Goal: Book appointment/travel/reservation

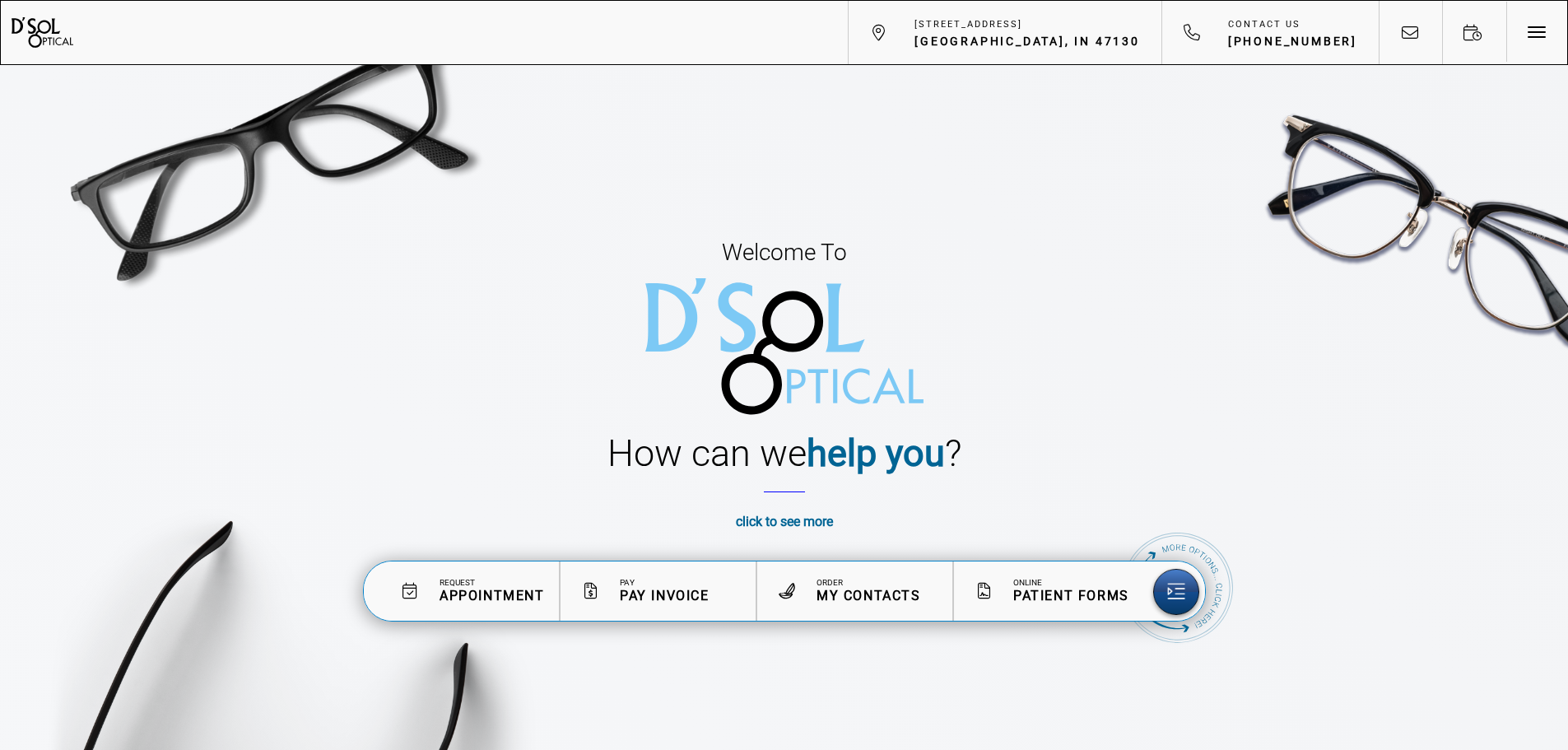
click at [502, 589] on span "Appointment" at bounding box center [491, 596] width 106 height 16
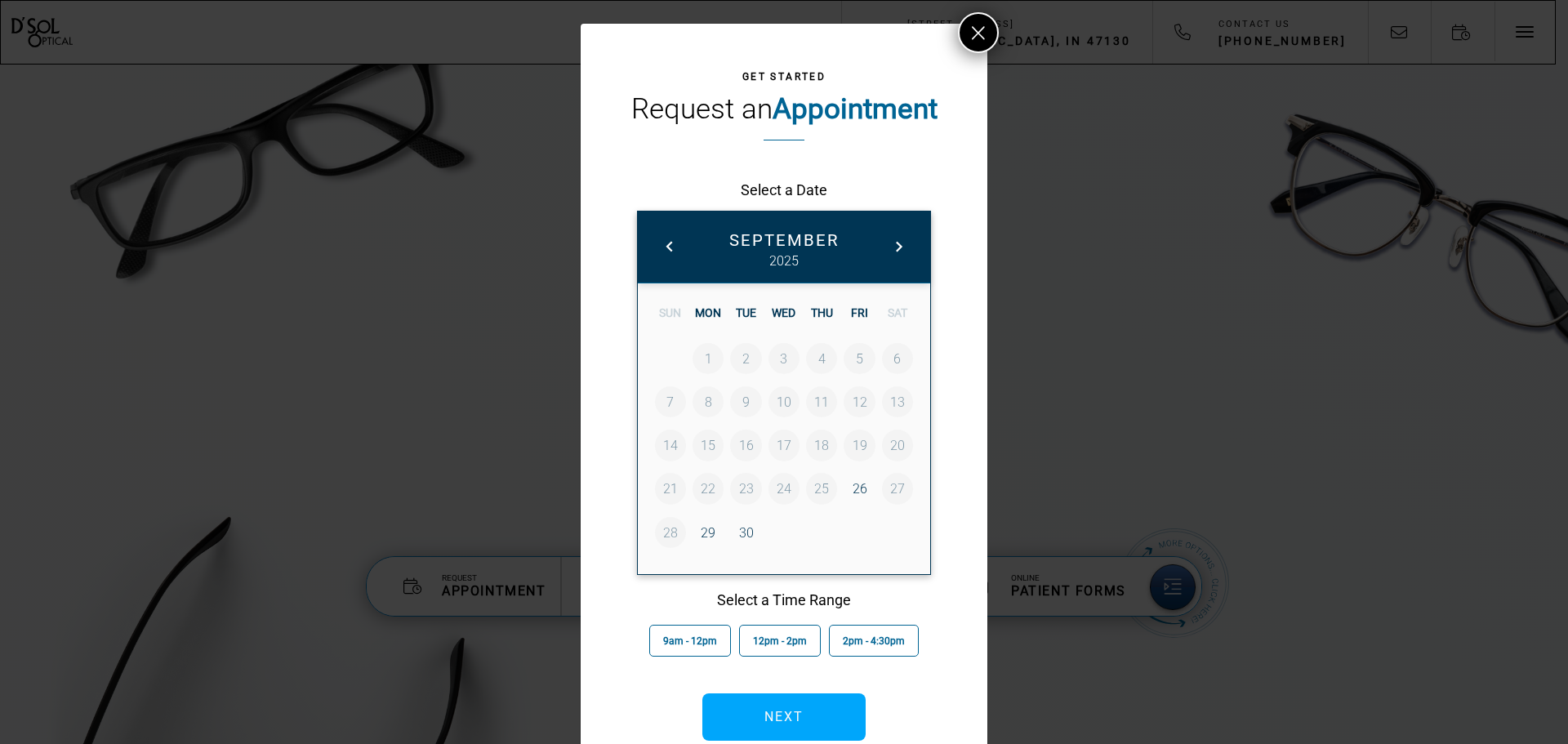
click at [855, 491] on link "26" at bounding box center [860, 489] width 31 height 31
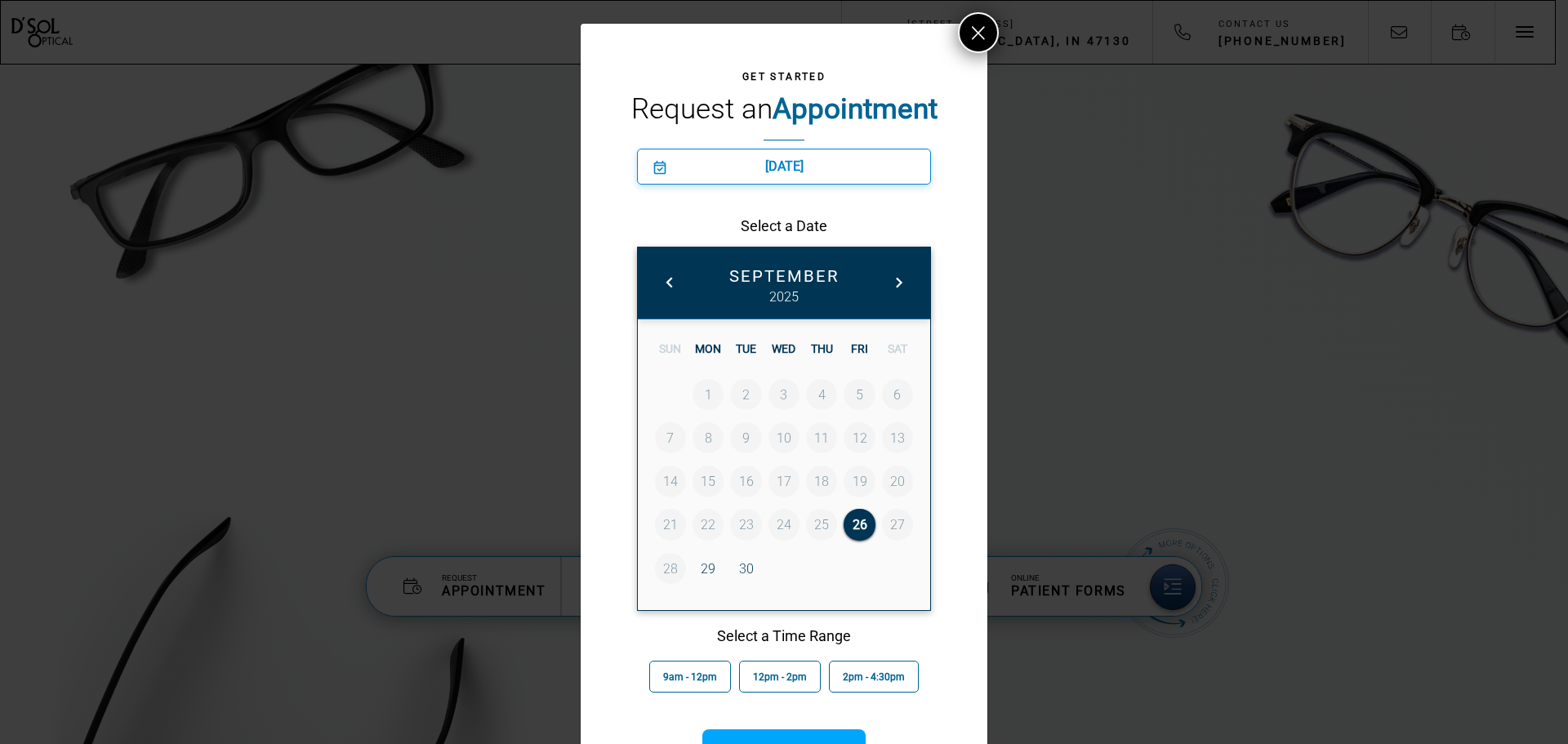
click at [701, 569] on link "29" at bounding box center [708, 569] width 31 height 31
click at [749, 571] on link "30" at bounding box center [746, 569] width 31 height 31
click at [896, 523] on link "27" at bounding box center [898, 524] width 31 height 31
click at [893, 522] on link "27" at bounding box center [898, 524] width 31 height 31
click at [897, 279] on span at bounding box center [899, 282] width 21 height 21
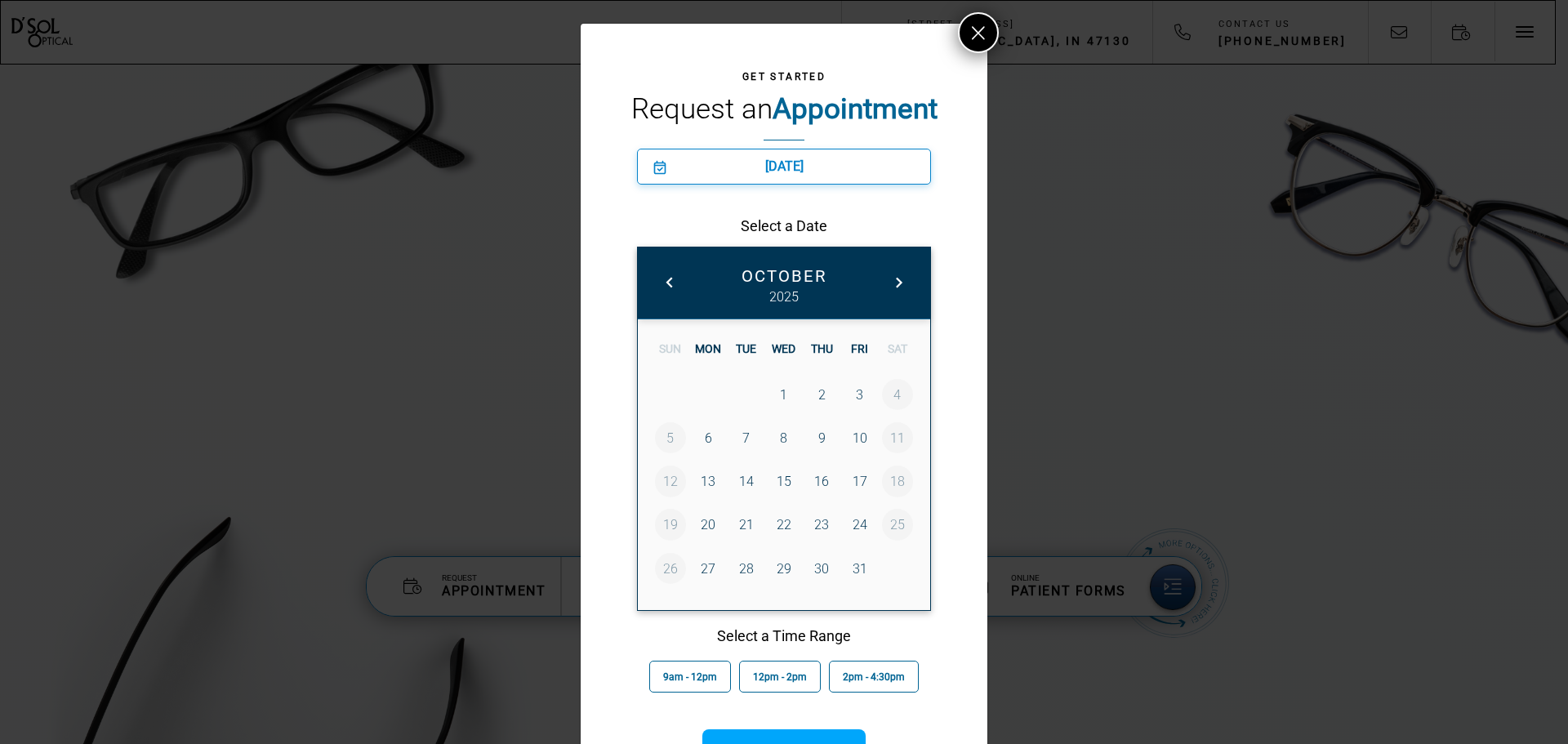
click at [779, 403] on link "1" at bounding box center [784, 395] width 31 height 31
click at [808, 385] on link "2" at bounding box center [821, 395] width 31 height 31
click at [852, 397] on link "3" at bounding box center [860, 395] width 31 height 31
click at [977, 36] on icon at bounding box center [978, 34] width 13 height 20
